Goal: Check status: Check status

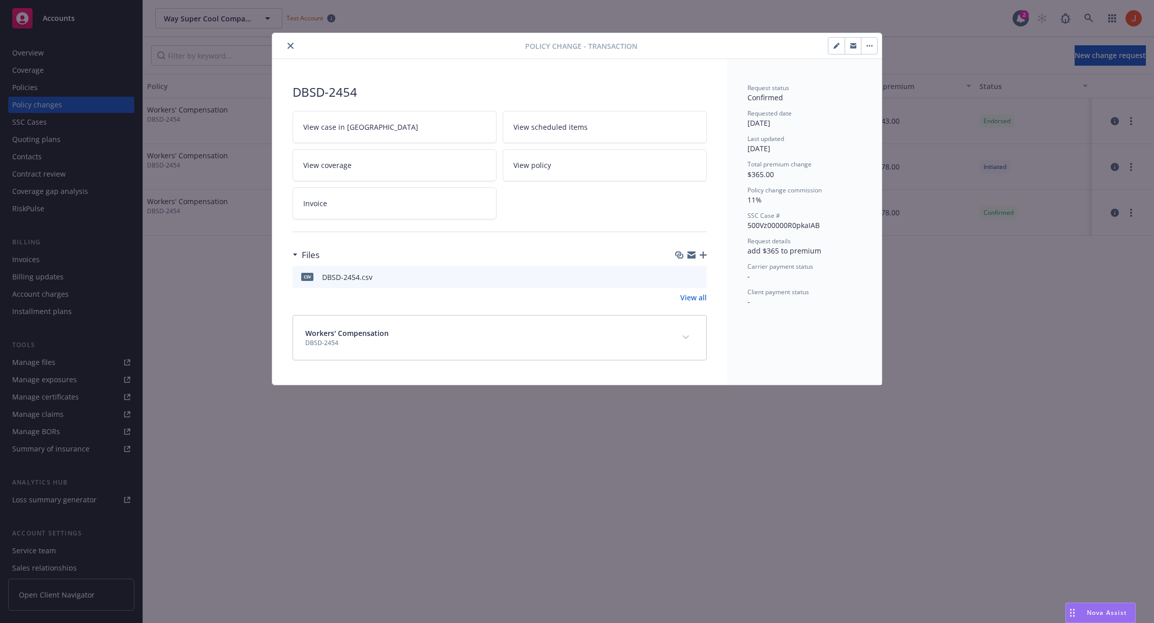
click at [287, 45] on icon "close" at bounding box center [290, 46] width 6 height 6
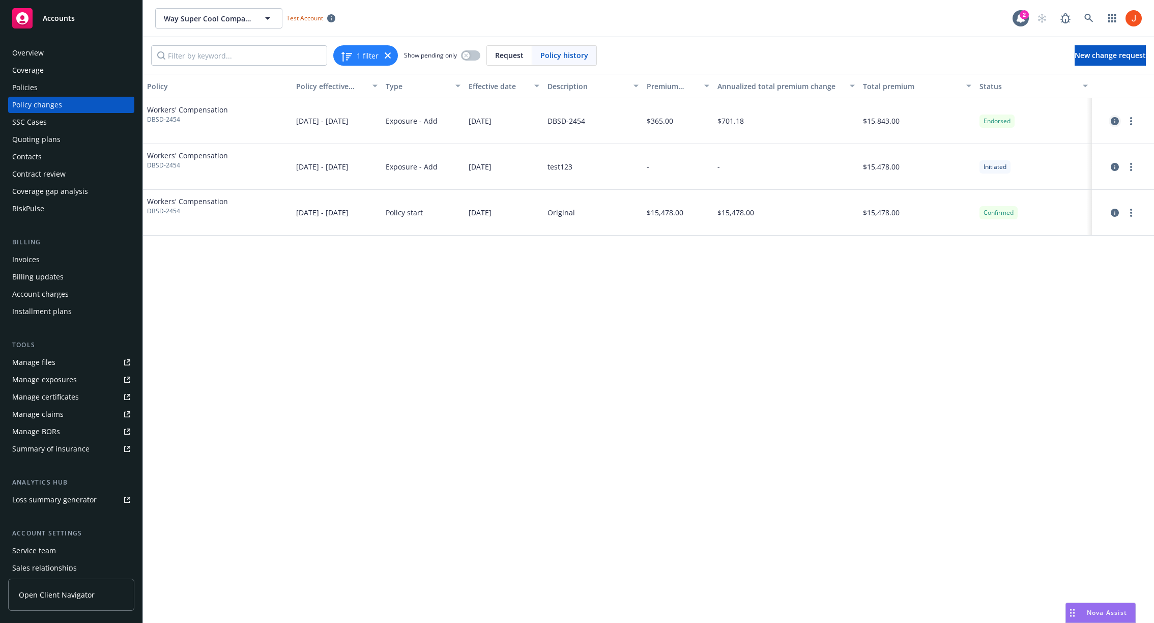
click at [1113, 121] on icon "circleInformation" at bounding box center [1115, 121] width 8 height 8
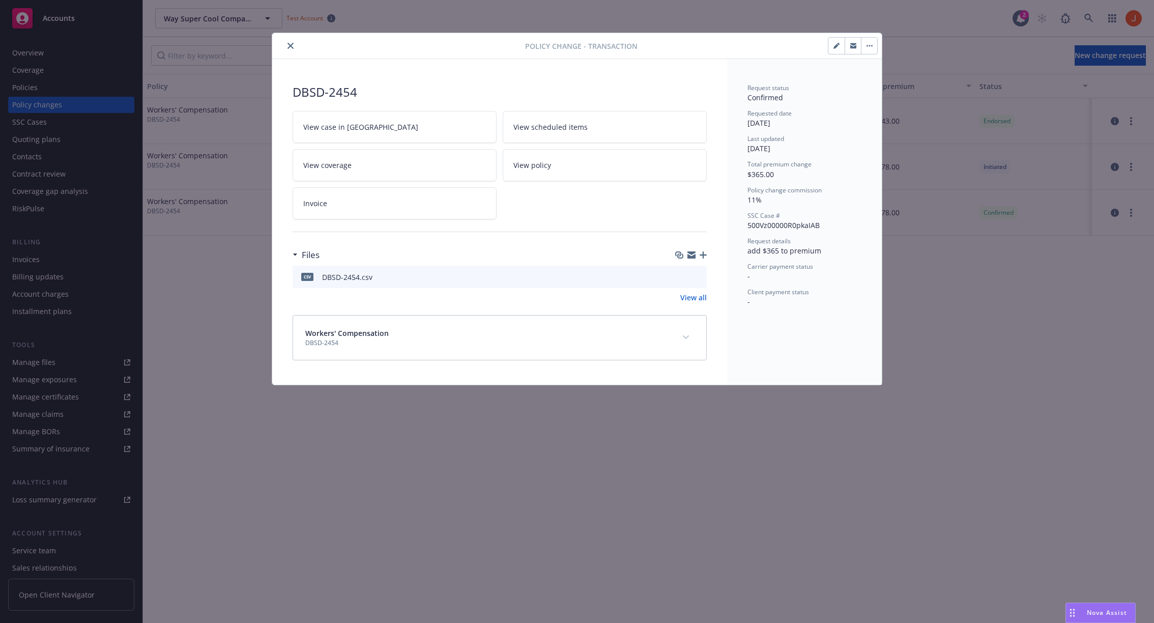
click at [282, 41] on div at bounding box center [400, 46] width 249 height 12
click at [294, 45] on button "close" at bounding box center [290, 46] width 12 height 12
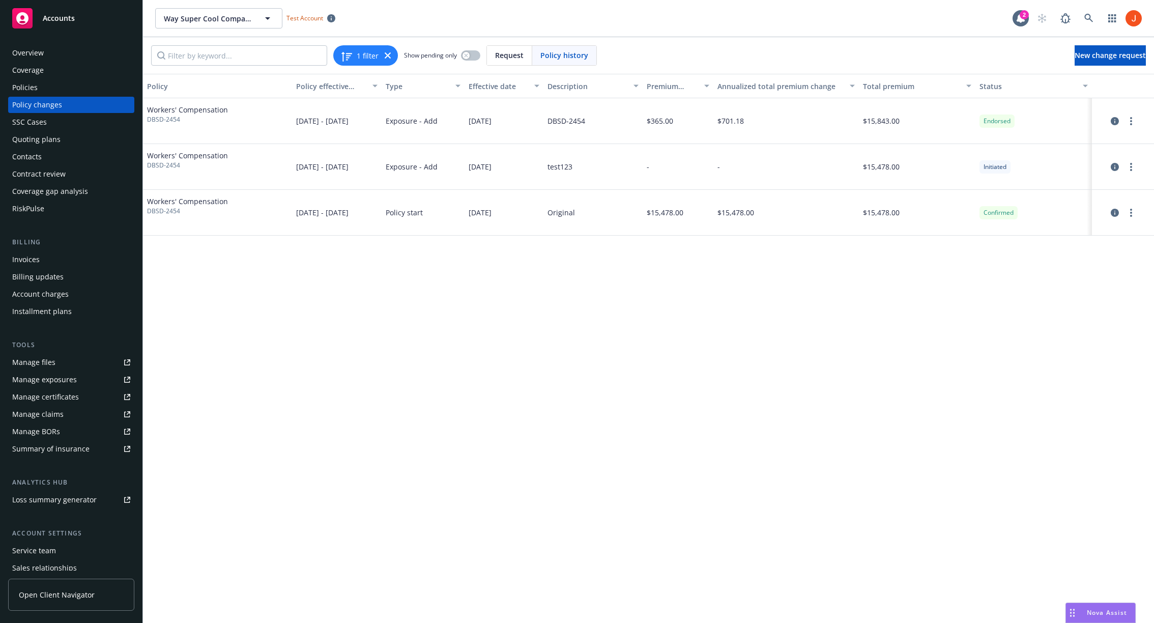
click at [385, 125] on div "Exposure - Add" at bounding box center [423, 121] width 83 height 46
drag, startPoint x: 192, startPoint y: 121, endPoint x: 146, endPoint y: 122, distance: 45.8
click at [146, 122] on div "Workers' Compensation DBSD-2454" at bounding box center [217, 121] width 149 height 46
copy span "DBSD-2454"
click at [516, 59] on span "Request" at bounding box center [509, 55] width 28 height 11
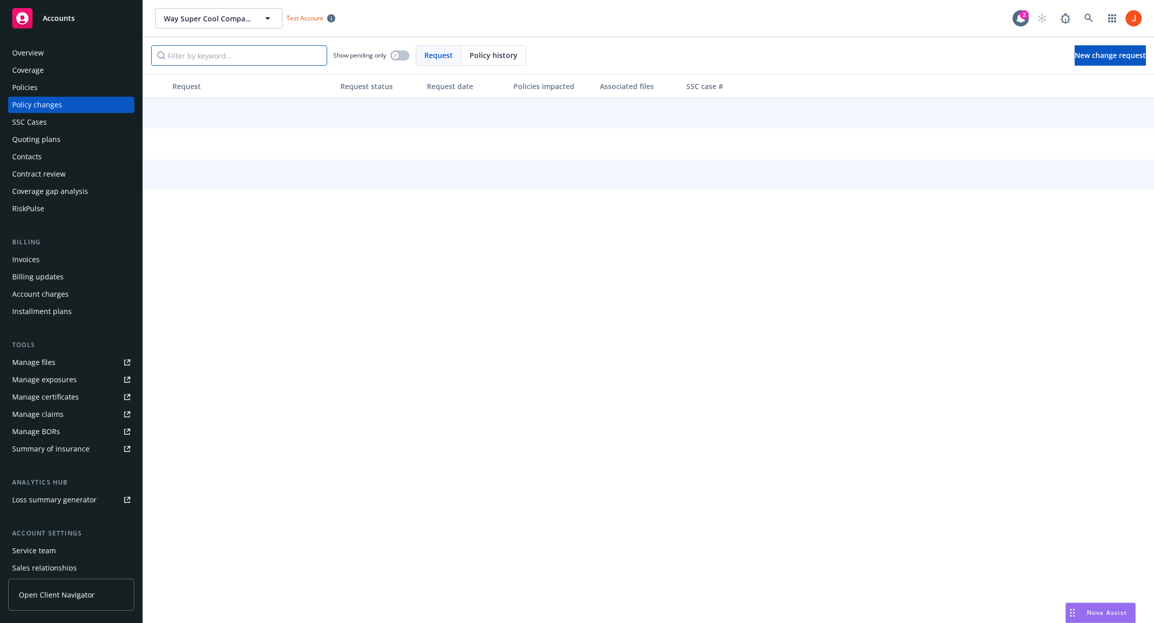
click at [225, 53] on input "Filter by keyword..." at bounding box center [239, 55] width 176 height 20
paste input "DBSD-2454"
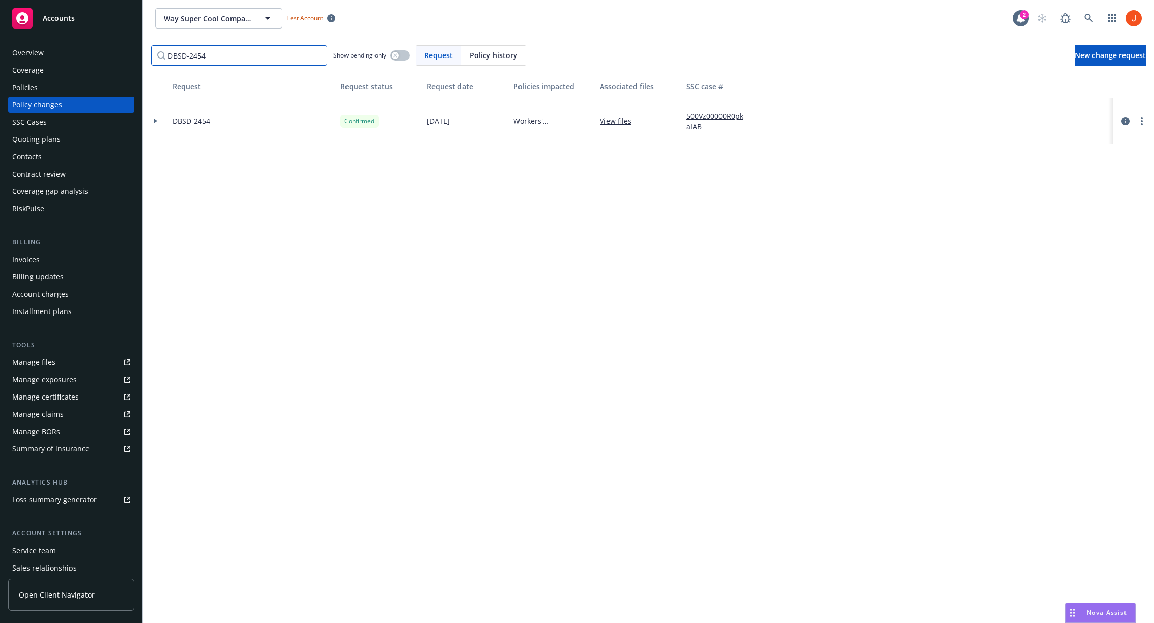
type input "DBSD-2454"
click at [157, 121] on icon at bounding box center [156, 121] width 4 height 4
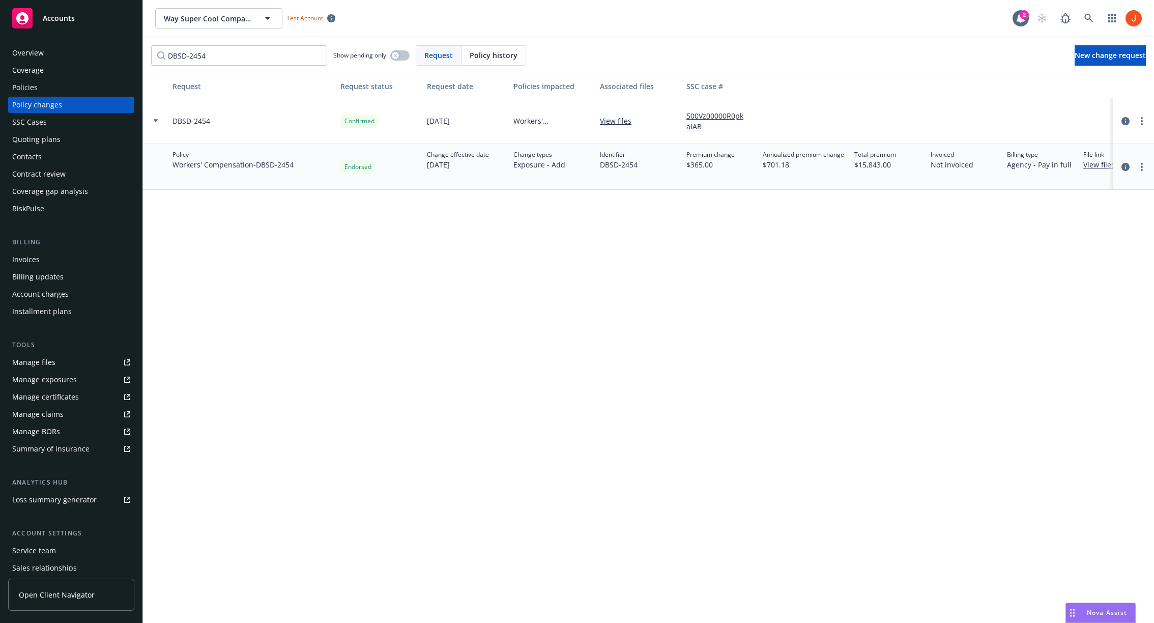
click at [586, 304] on div "Request Request status Request date Policies impacted Associated files SSC case…" at bounding box center [648, 348] width 1011 height 549
click at [170, 130] on div "DBSD-2454" at bounding box center [252, 121] width 168 height 46
click at [159, 120] on div at bounding box center [155, 121] width 17 height 4
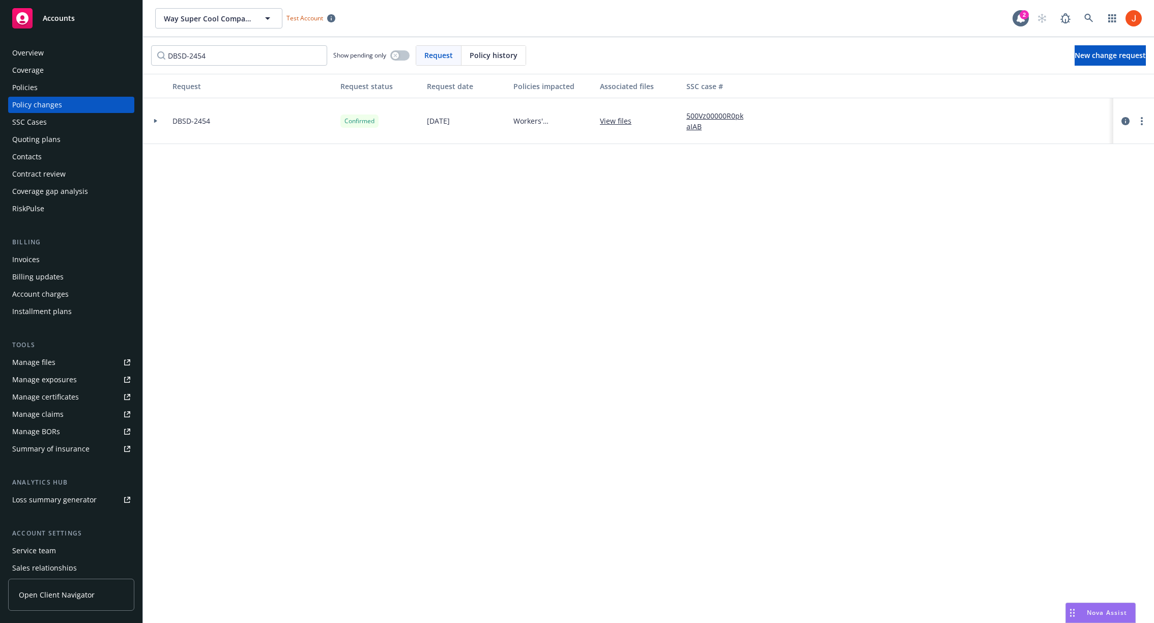
click at [159, 120] on div at bounding box center [155, 121] width 17 height 4
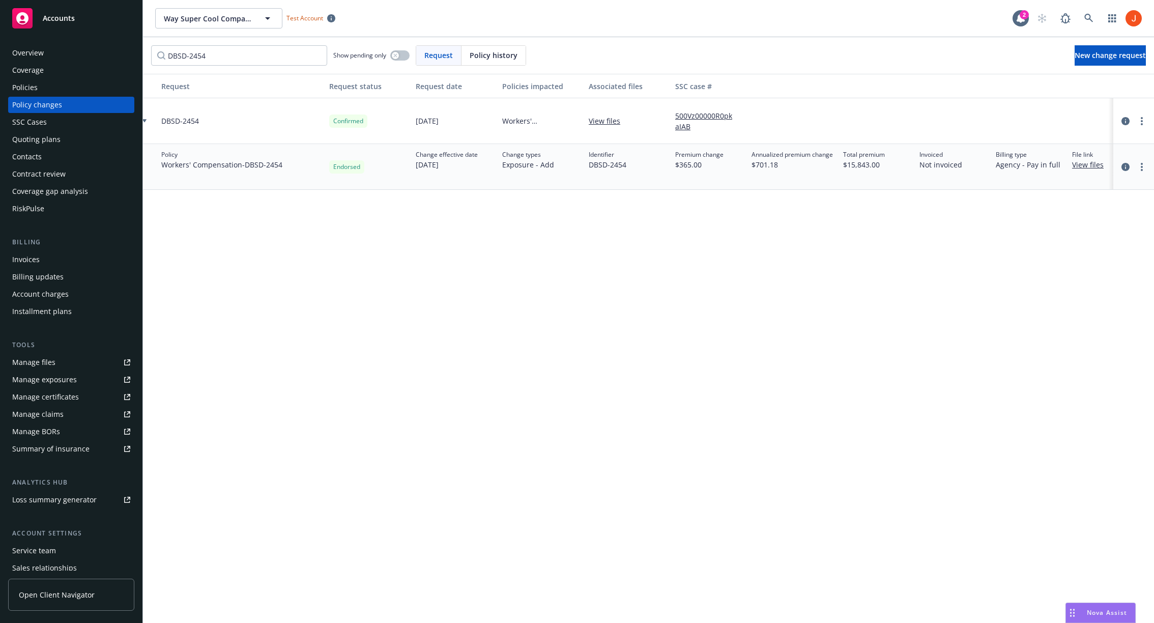
scroll to position [0, 4]
drag, startPoint x: 1002, startPoint y: 163, endPoint x: 1068, endPoint y: 167, distance: 65.7
click at [1068, 167] on div "Billing type Agency - Pay in full" at bounding box center [1037, 167] width 76 height 46
click at [663, 314] on div "Request Request status Request date Policies impacted Associated files SSC case…" at bounding box center [648, 348] width 1011 height 549
click at [510, 494] on div "Request Request status Request date Policies impacted Associated files SSC case…" at bounding box center [648, 348] width 1011 height 549
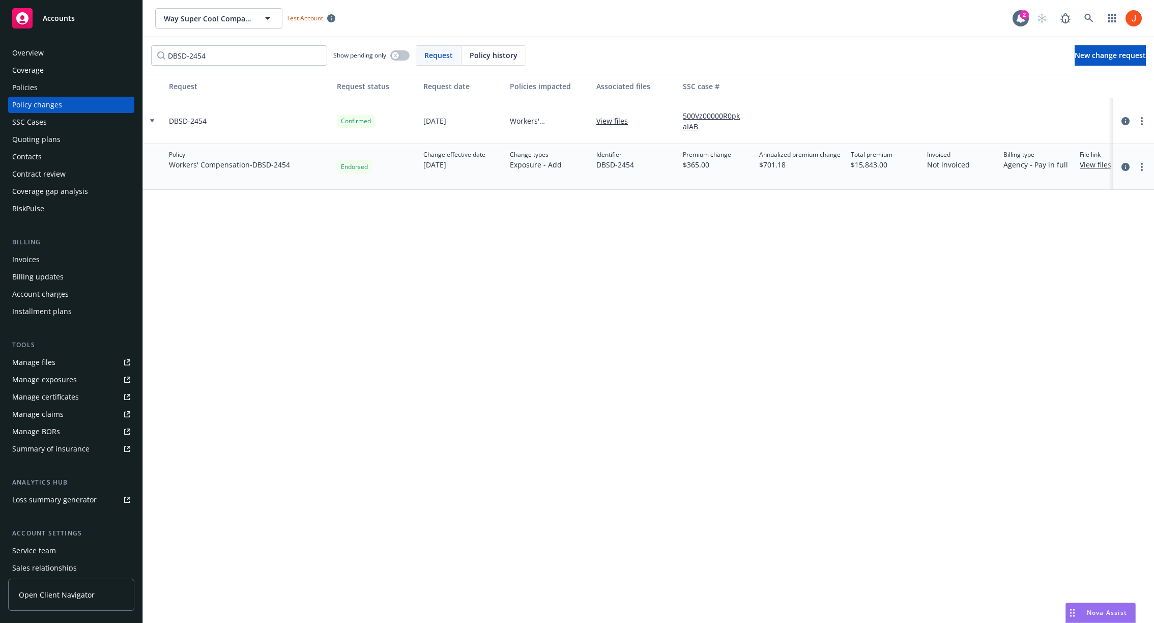
click at [795, 272] on div "Request Request status Request date Policies impacted Associated files SSC case…" at bounding box center [648, 348] width 1011 height 549
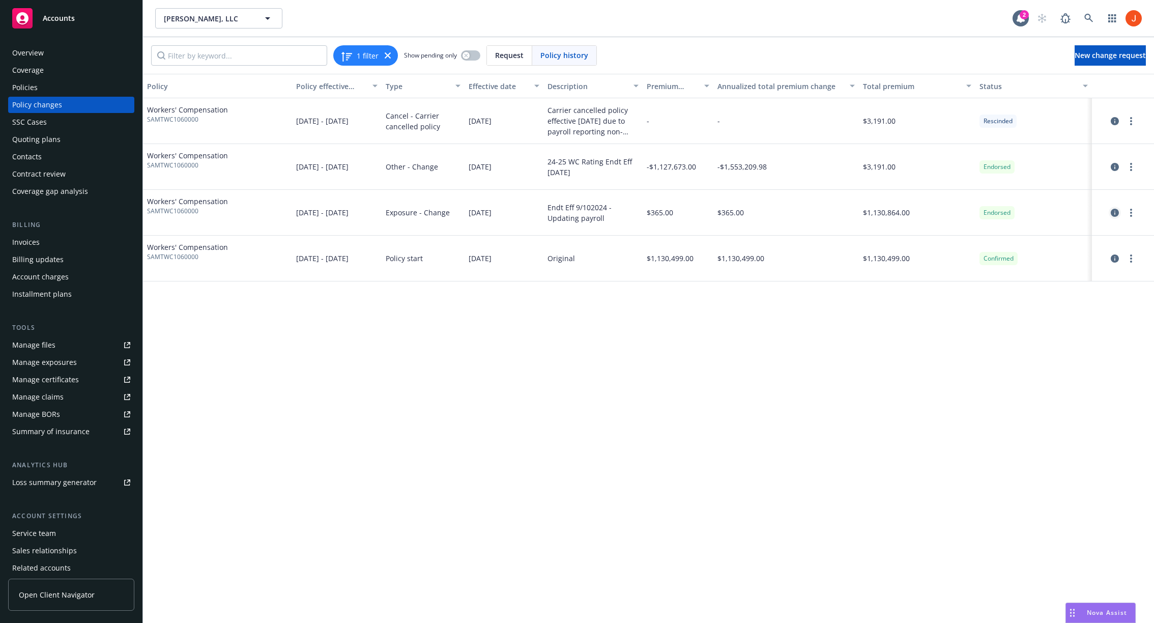
click at [1119, 215] on link "circleInformation" at bounding box center [1115, 213] width 12 height 12
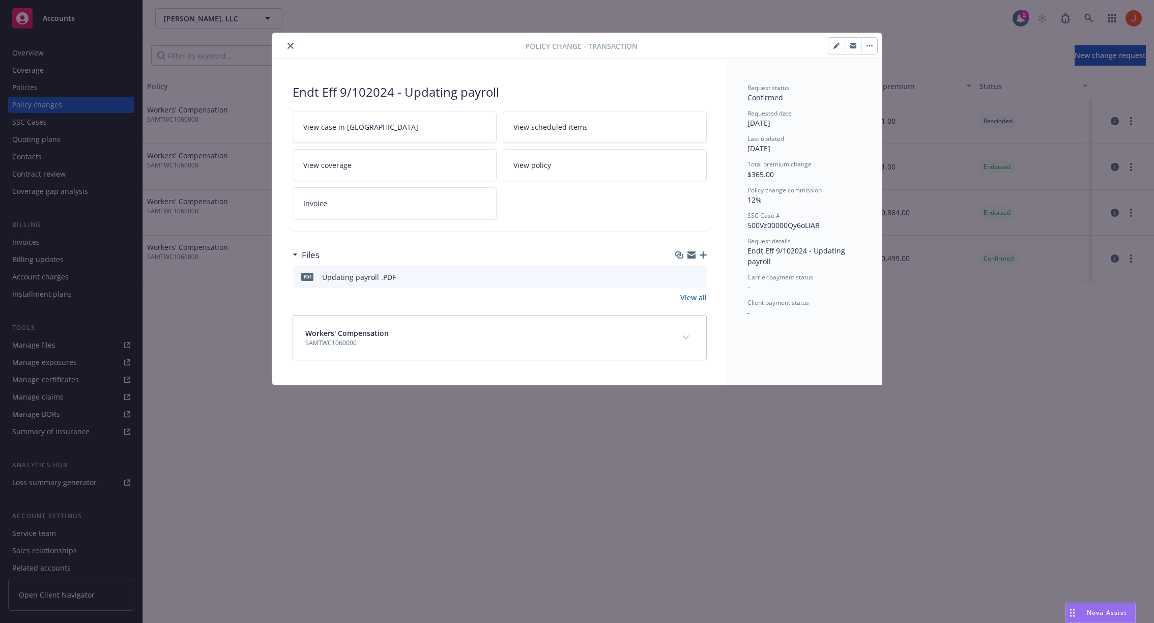
click at [291, 48] on icon "close" at bounding box center [290, 46] width 6 height 6
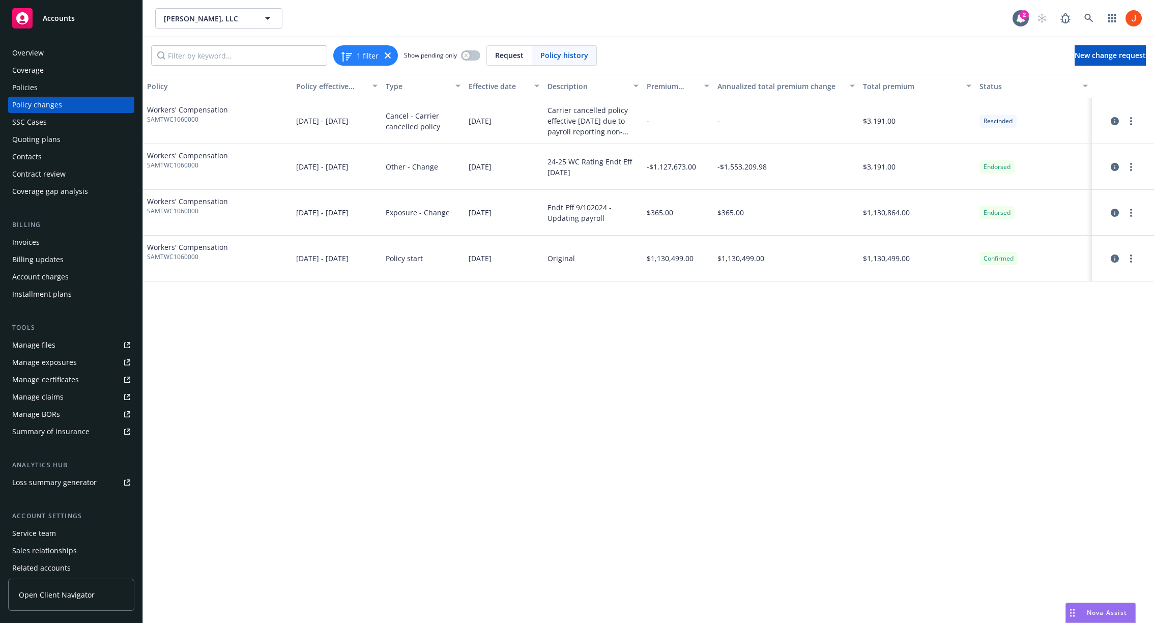
click at [732, 400] on div "Policy Policy effective dates Type Effective date Description Premium change An…" at bounding box center [648, 348] width 1011 height 549
